Goal: Transaction & Acquisition: Purchase product/service

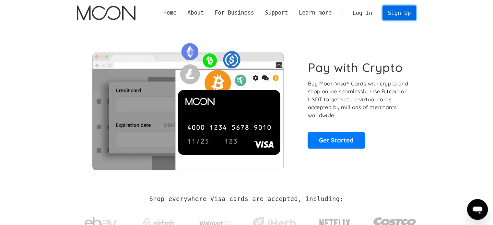
click at [404, 15] on link "Sign Up" at bounding box center [400, 13] width 34 height 15
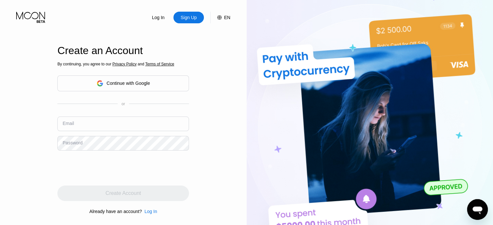
click at [78, 126] on input "text" at bounding box center [123, 124] width 132 height 15
type input "[EMAIL_ADDRESS][DOMAIN_NAME]"
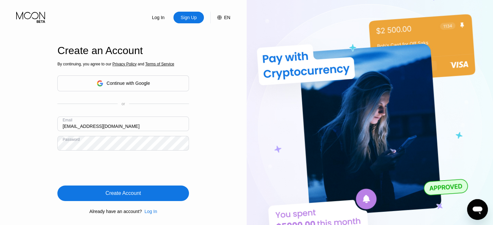
click at [130, 194] on div "Create Account" at bounding box center [123, 193] width 35 height 6
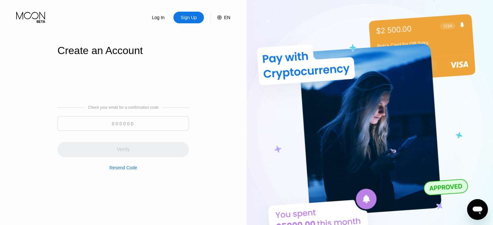
click at [141, 118] on input at bounding box center [123, 123] width 132 height 15
paste input "466738"
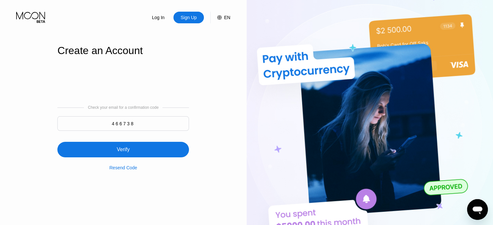
type input "466738"
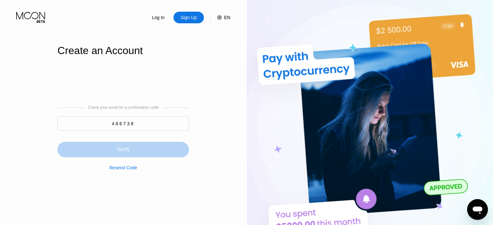
click at [145, 153] on div "Verify" at bounding box center [123, 150] width 132 height 16
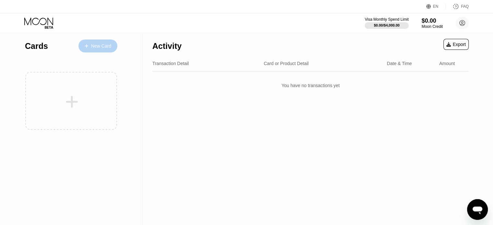
click at [110, 43] on div "New Card" at bounding box center [101, 46] width 20 height 6
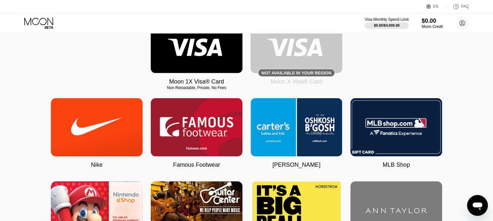
scroll to position [99, 0]
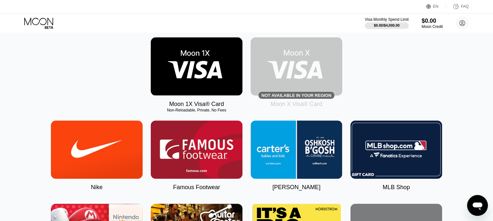
click at [191, 76] on img at bounding box center [197, 66] width 92 height 58
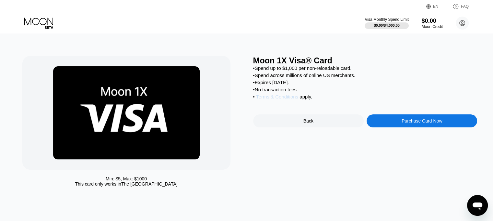
click at [287, 99] on span "Terms & Conditions" at bounding box center [277, 97] width 42 height 6
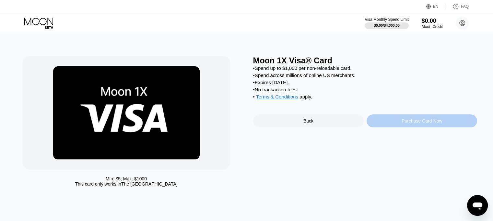
click at [403, 123] on div "Purchase Card Now" at bounding box center [422, 120] width 41 height 5
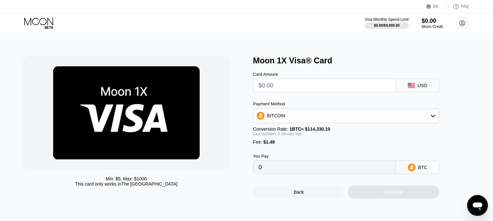
click at [370, 91] on input "text" at bounding box center [325, 85] width 132 height 13
type input "$5"
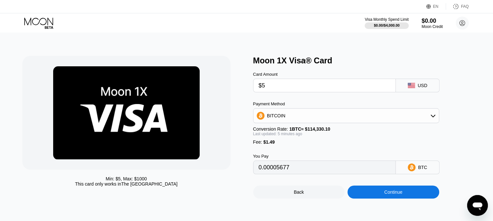
type input "0.00005677"
type input "$50"
type input "0.00045034"
type input "$500"
type input "0.00438603"
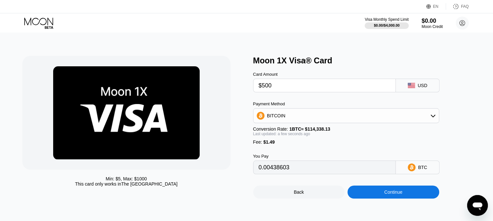
type input "$50"
type input "0.00045034"
type input "$5"
type input "0.00005677"
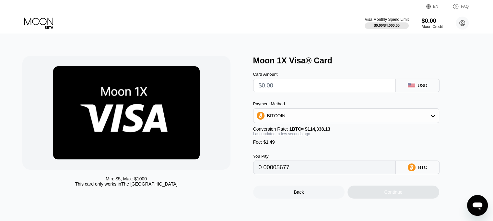
type input "0"
type input "$4"
type input "0.00004802"
type input "$48"
type input "0.00043284"
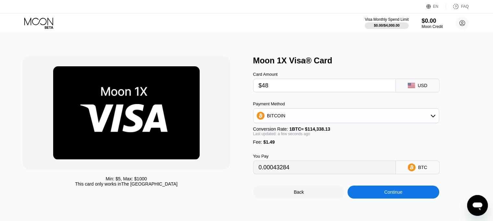
type input "$480"
type input "0.00421111"
type input "$48"
type input "0.00043284"
type input "$4"
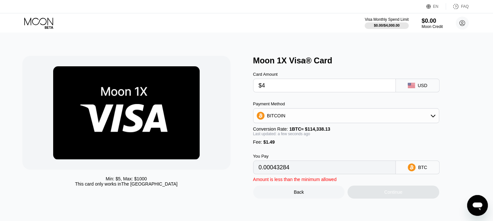
type input "0.00004802"
type input "0"
type input "$5"
type input "0.00005677"
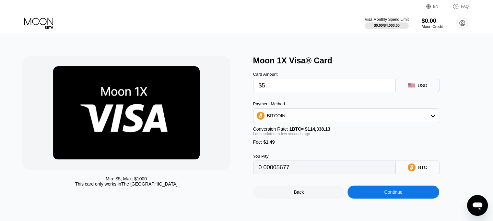
type input "$50"
type input "0.00045034"
type input "$500"
type input "0.00438603"
type input "$500"
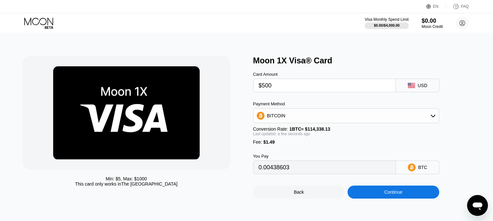
click at [275, 173] on input "0.00438603" at bounding box center [325, 167] width 132 height 13
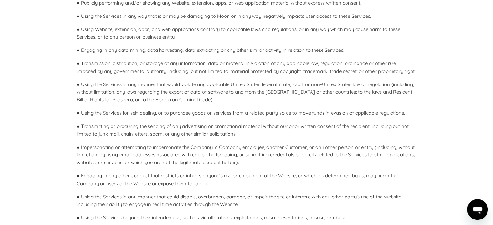
scroll to position [729, 0]
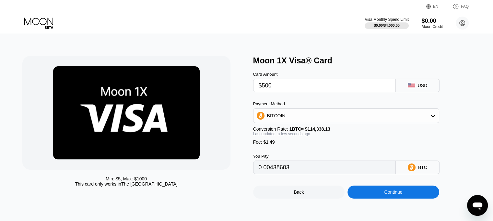
click at [283, 91] on input "$500" at bounding box center [325, 85] width 132 height 13
type input "$50"
type input "0.00045034"
type input "$5"
type input "0.00005677"
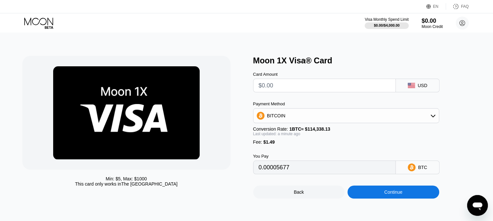
type input "0"
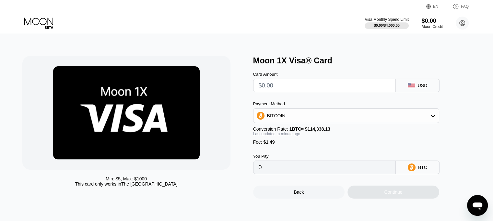
type input "$4"
type input "0.00004802"
type input "$49"
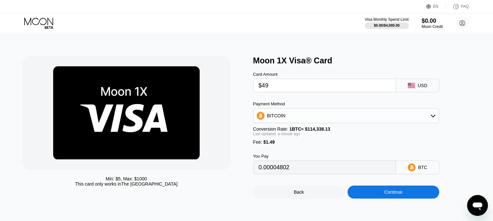
type input "0.00044159"
type input "$495"
type input "0.00434230"
type input "$49"
type input "0.00044159"
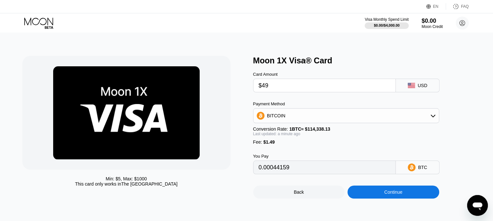
type input "$4"
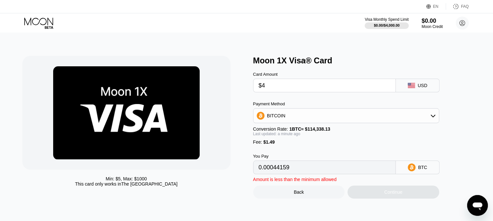
type input "0.00004802"
type input "$45"
type input "0.00040661"
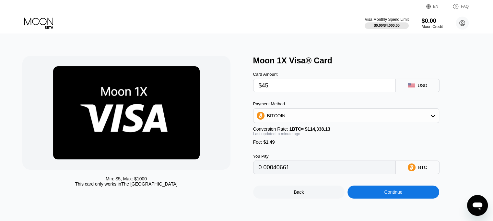
type input "$450"
type input "0.00394873"
type input "$45"
type input "0.00040661"
type input "$4"
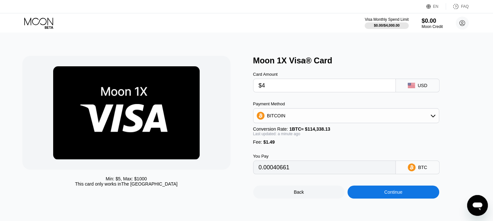
type input "0.00004802"
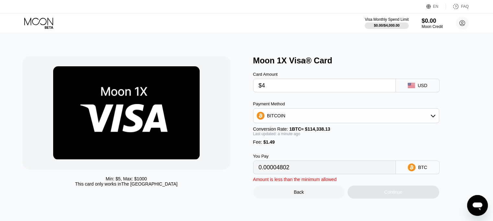
type input "$47"
type input "0.00042410"
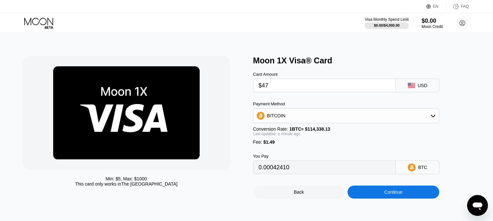
type input "$475"
type input "0.00416738"
type input "$47"
type input "0.00042410"
type input "$4"
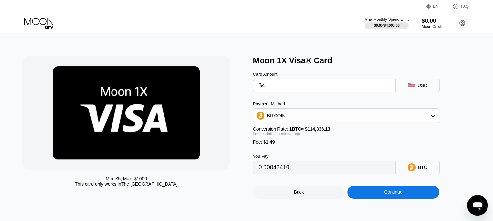
type input "0.00004802"
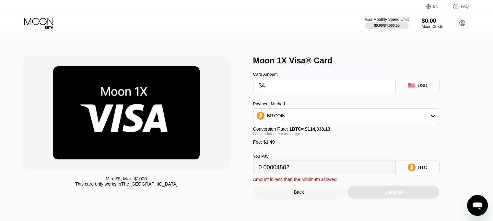
type input "$49"
type input "0.00044159"
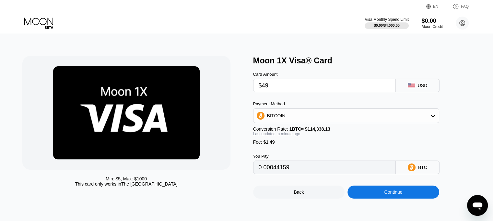
type input "$490"
type input "0.00429857"
type input "$49"
type input "0.00044159"
type input "$495"
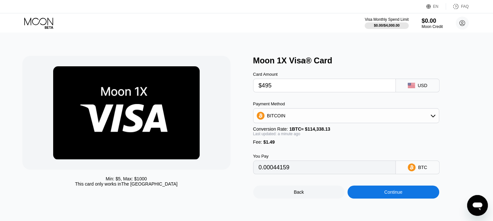
type input "0.00434230"
type input "$49"
type input "0.00044159"
type input "$490"
type input "0.00429857"
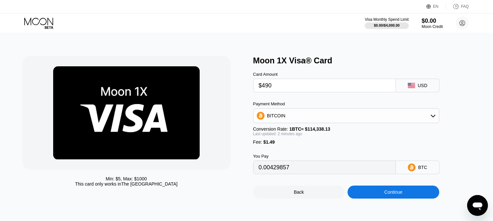
type input "$490"
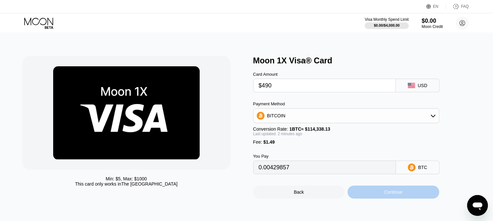
click at [396, 194] on div "Continue" at bounding box center [393, 191] width 18 height 5
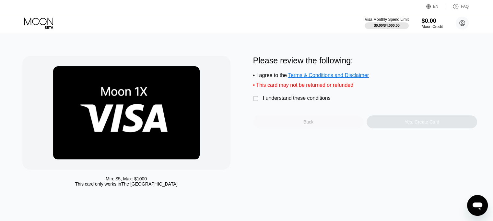
click at [294, 127] on div "Back" at bounding box center [308, 121] width 111 height 13
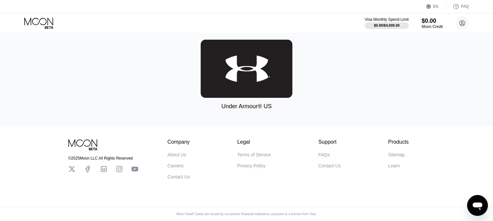
scroll to position [2132, 0]
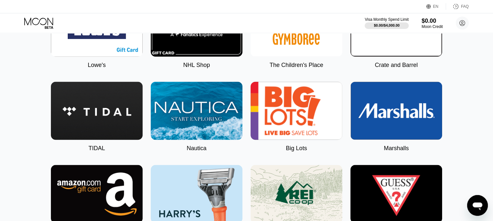
scroll to position [936, 0]
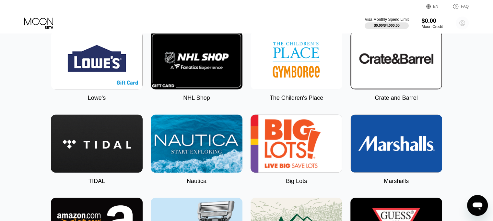
click at [465, 21] on icon at bounding box center [463, 23] width 6 height 6
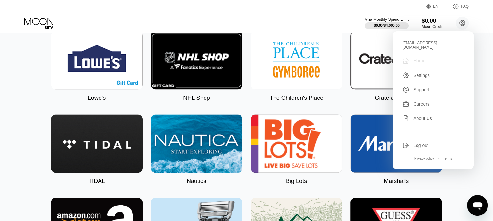
click at [424, 58] on div "Home" at bounding box center [420, 60] width 12 height 5
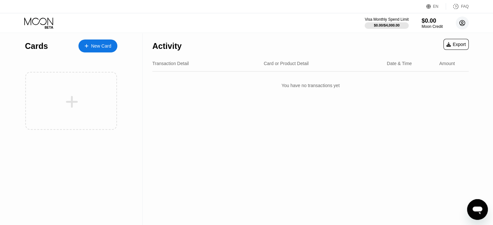
click at [464, 24] on circle at bounding box center [462, 23] width 13 height 13
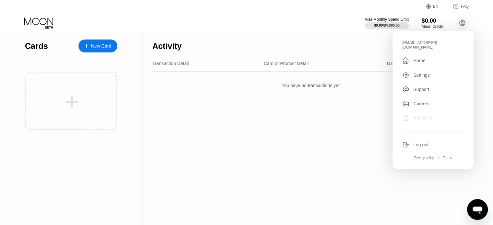
click at [420, 115] on div "About Us" at bounding box center [423, 117] width 19 height 5
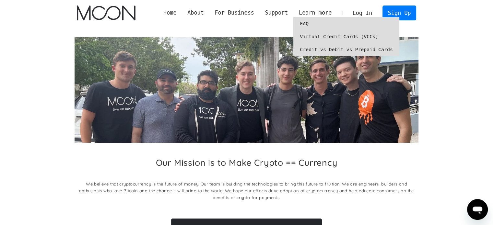
click at [327, 40] on link "Virtual Credit Cards (VCCs)" at bounding box center [347, 36] width 106 height 13
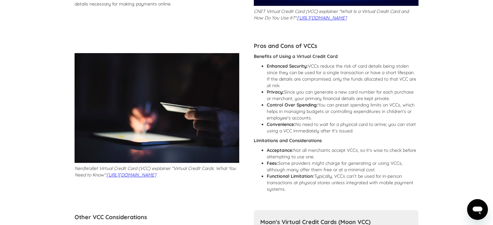
scroll to position [143, 0]
